Goal: Task Accomplishment & Management: Use online tool/utility

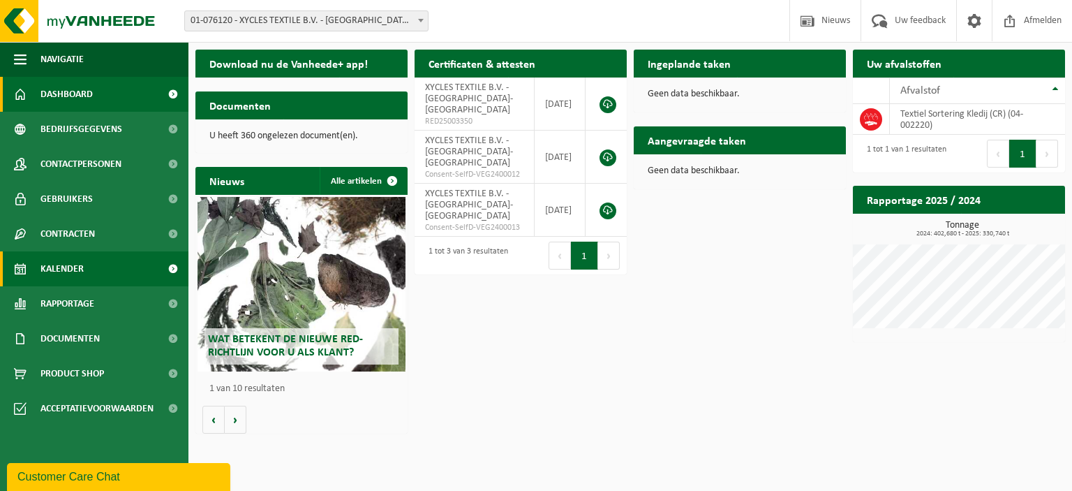
click at [72, 272] on span "Kalender" at bounding box center [61, 268] width 43 height 35
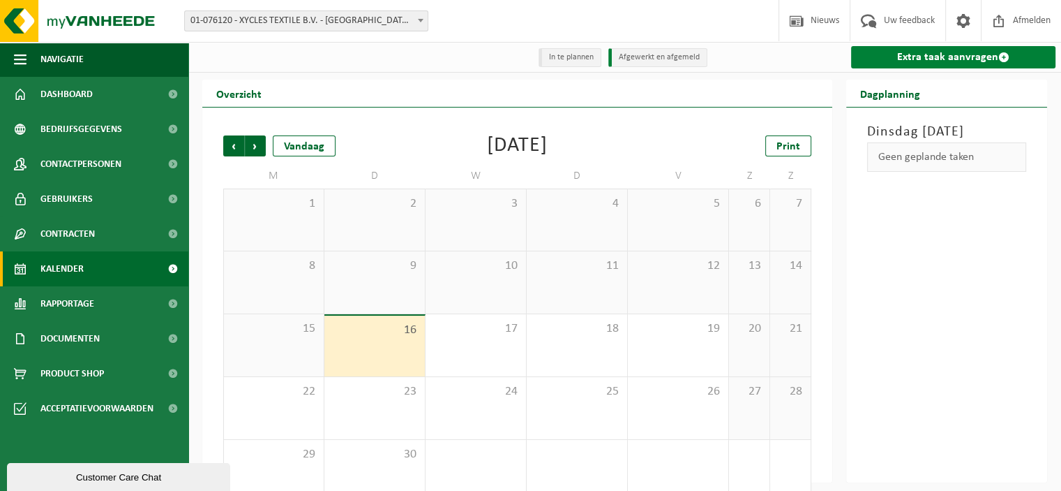
click at [935, 59] on link "Extra taak aanvragen" at bounding box center [953, 57] width 204 height 22
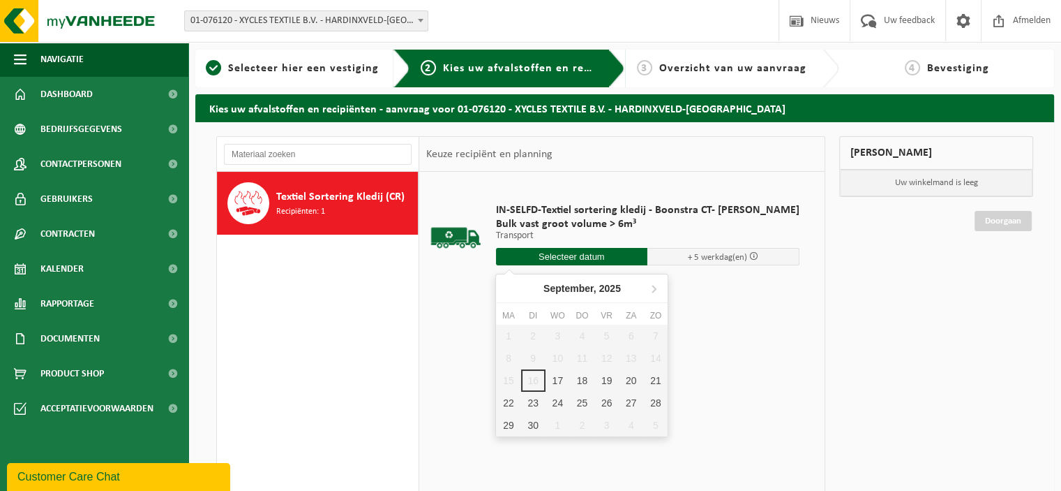
click at [569, 255] on input "text" at bounding box center [572, 256] width 152 height 17
click at [532, 400] on div "23" at bounding box center [533, 402] width 24 height 22
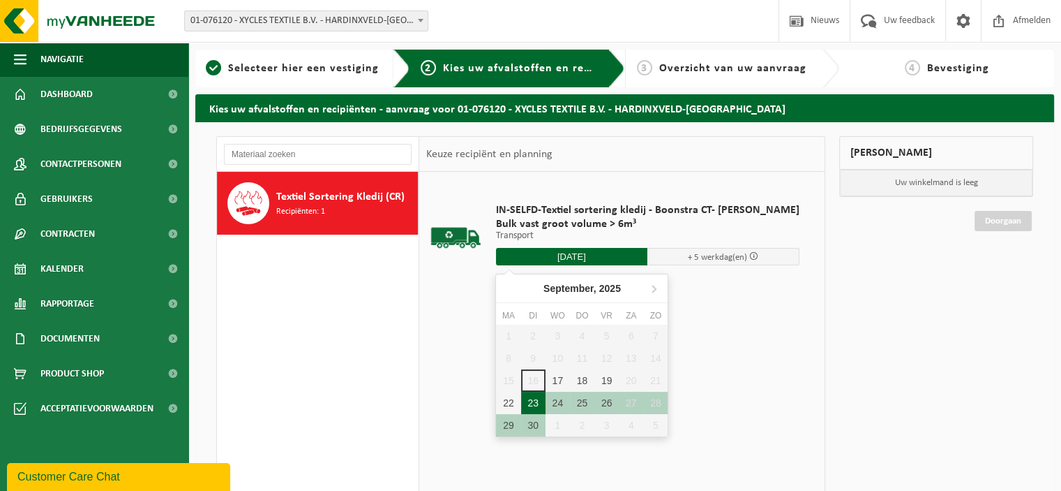
type input "Van 2025-09-23"
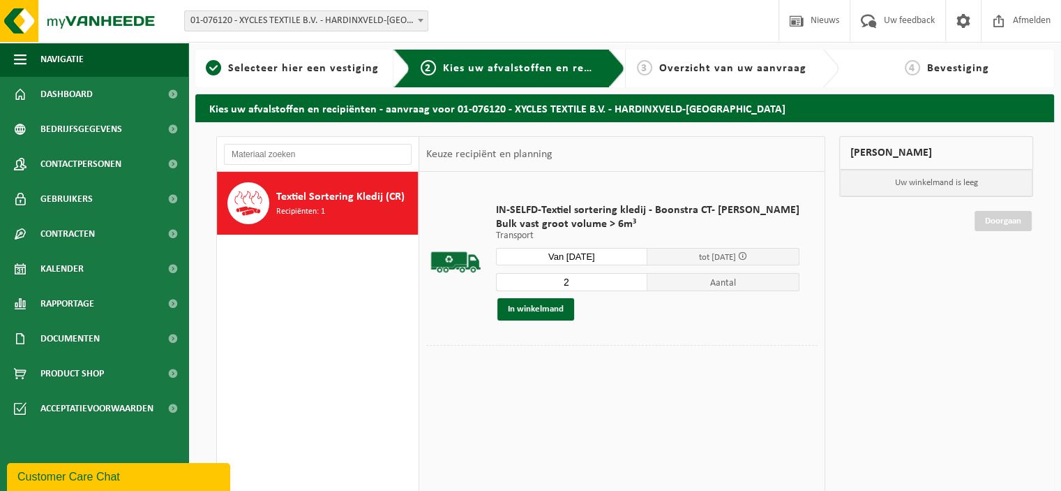
type input "2"
click at [622, 278] on input "2" at bounding box center [572, 282] width 152 height 18
click at [670, 343] on td "IN-SELFD-Textiel sortering kledij - Boonstra CT- JOAN SMAAL Bulk vast groot vol…" at bounding box center [652, 262] width 333 height 166
click at [543, 308] on button "In winkelmand" at bounding box center [535, 309] width 77 height 22
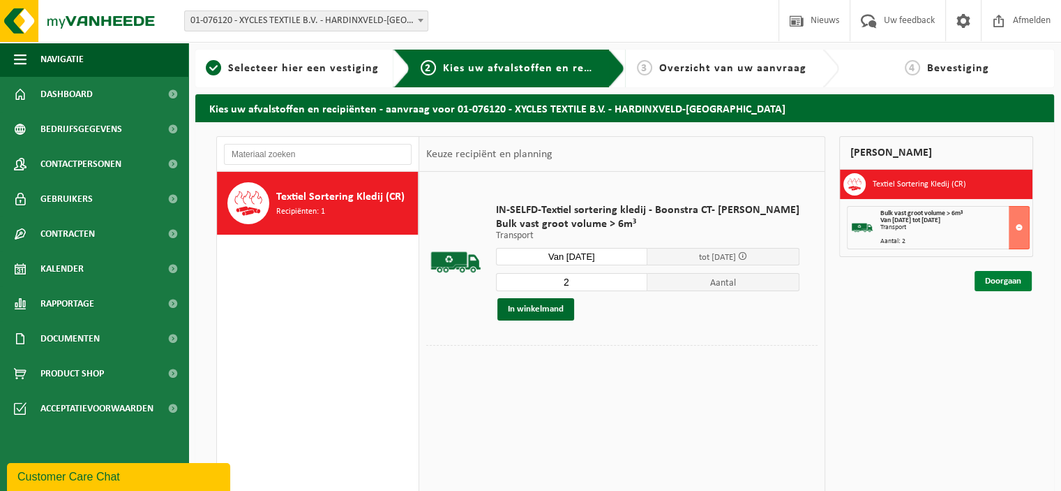
click at [994, 280] on link "Doorgaan" at bounding box center [1003, 281] width 57 height 20
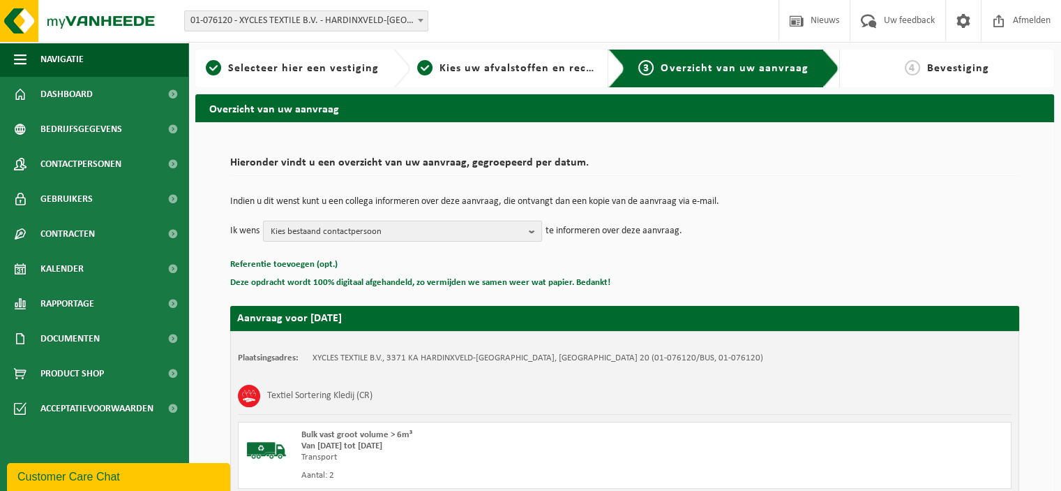
click at [309, 237] on span "Kies bestaand contactpersoon" at bounding box center [397, 231] width 253 height 21
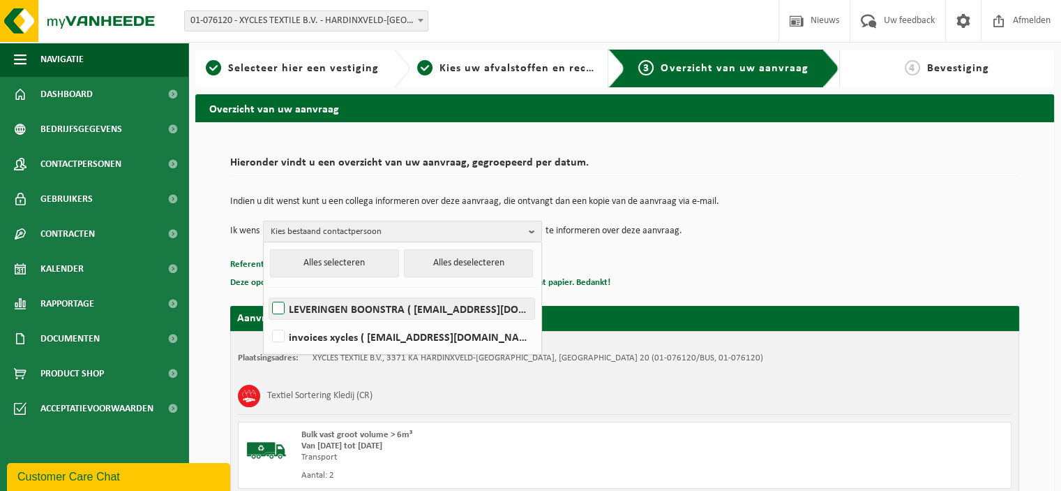
click at [299, 306] on label "LEVERINGEN BOONSTRA ( containers@boonstra.eu )" at bounding box center [401, 308] width 265 height 21
click at [267, 291] on input "LEVERINGEN BOONSTRA ( containers@boonstra.eu )" at bounding box center [267, 290] width 1 height 1
checkbox input "true"
click at [899, 414] on div "Textiel Sortering Kledij (CR) Bulk vast groot volume > 6m³ Van 2025-09-23 tot 2…" at bounding box center [625, 432] width 774 height 111
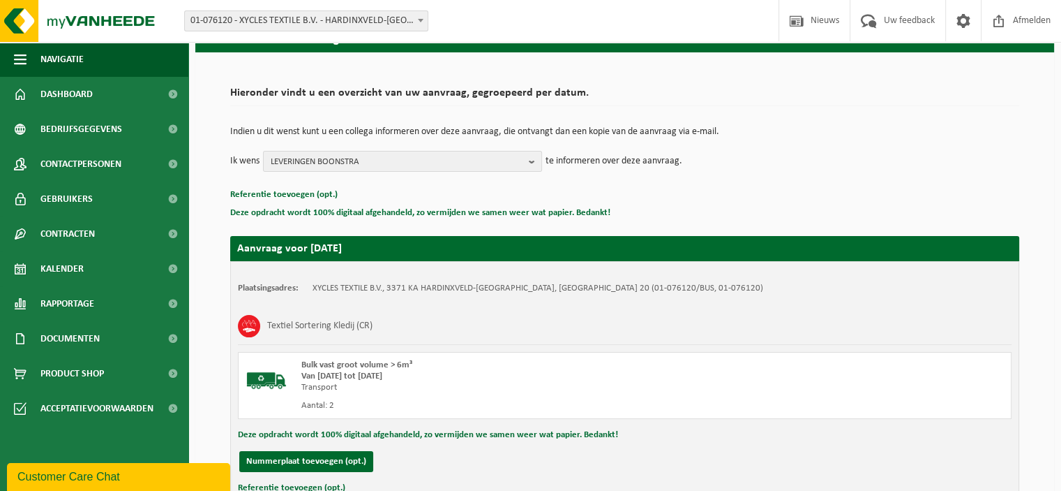
scroll to position [178, 0]
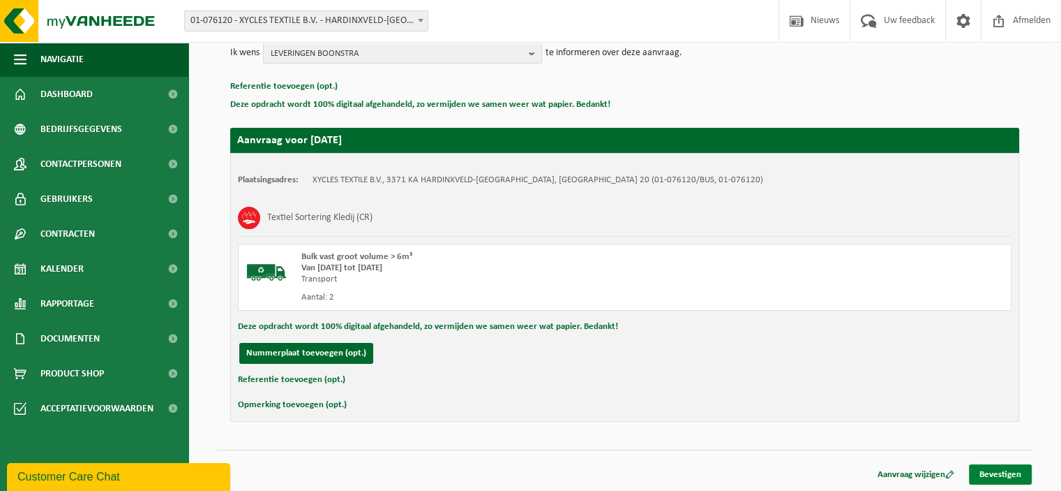
click at [1008, 476] on link "Bevestigen" at bounding box center [1000, 474] width 63 height 20
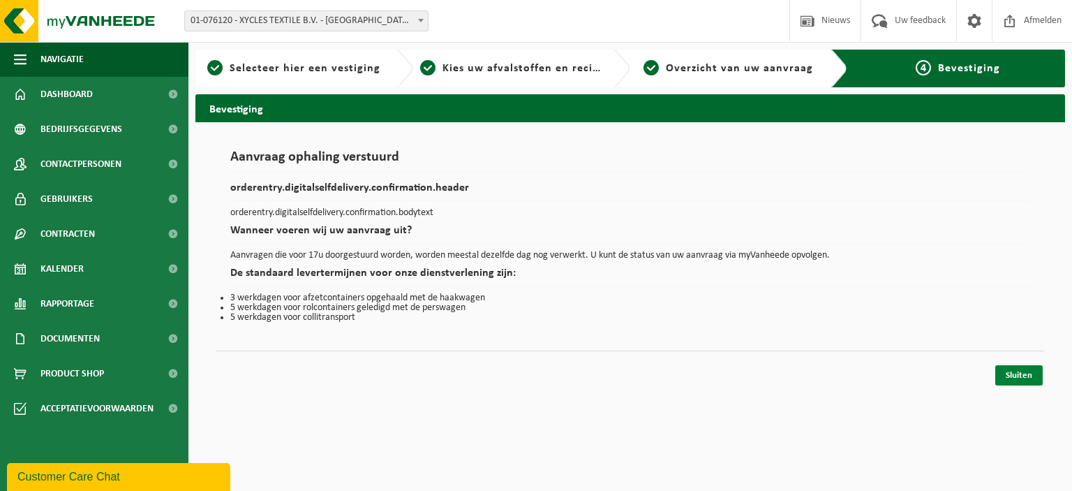
click at [1021, 376] on link "Sluiten" at bounding box center [1018, 375] width 47 height 20
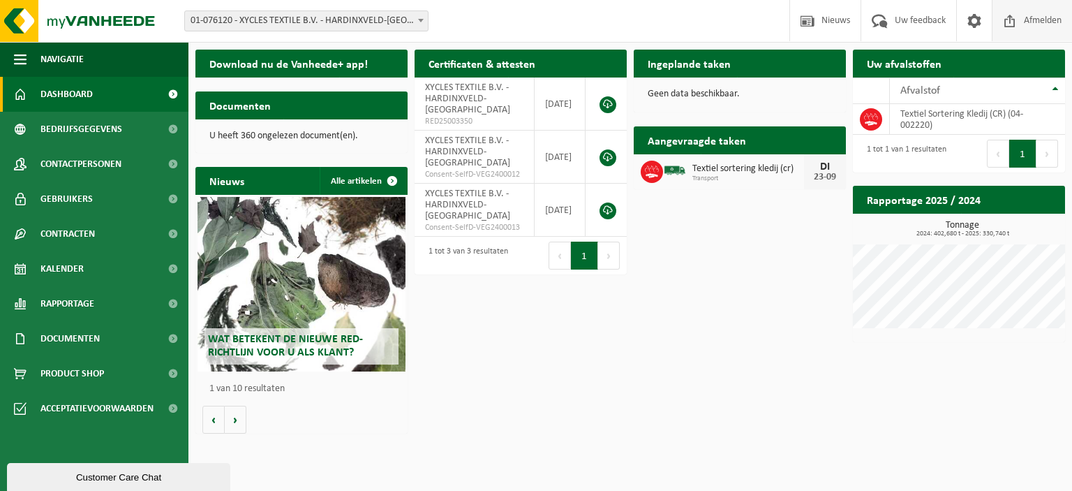
click at [1021, 17] on span "Afmelden" at bounding box center [1042, 20] width 45 height 41
